Goal: Transaction & Acquisition: Obtain resource

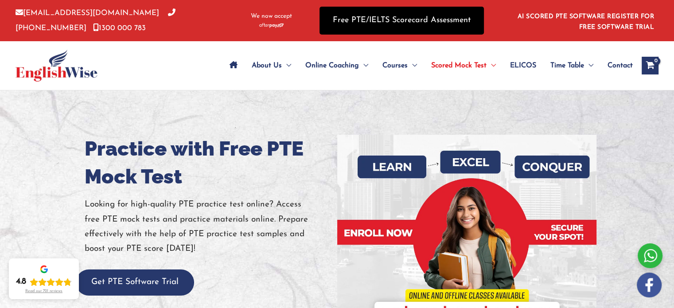
click at [441, 27] on link "Free PTE/IELTS Scorecard Assessment" at bounding box center [402, 21] width 165 height 28
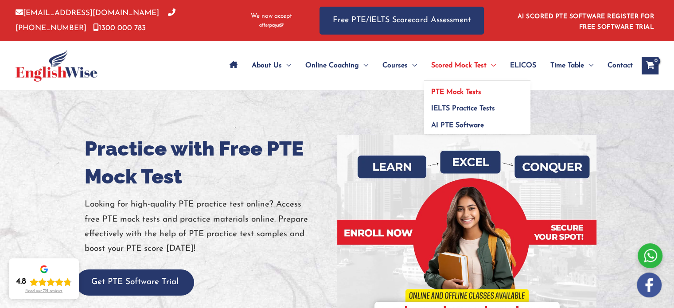
click at [467, 91] on span "PTE Mock Tests" at bounding box center [456, 92] width 50 height 7
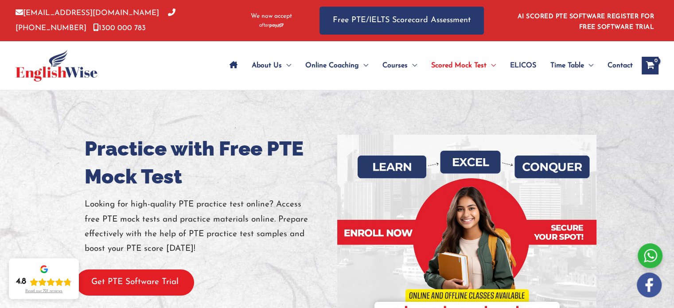
click at [146, 282] on button "Get PTE Software Trial" at bounding box center [135, 283] width 118 height 26
